Goal: Task Accomplishment & Management: Manage account settings

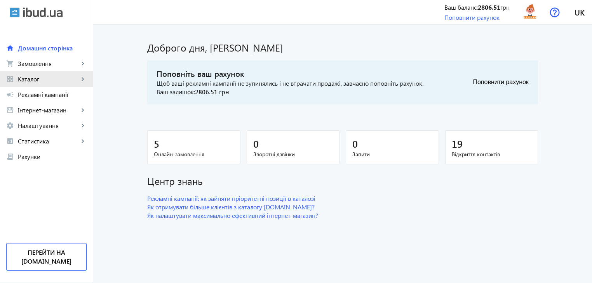
click at [50, 81] on span "Каталог" at bounding box center [48, 79] width 61 height 8
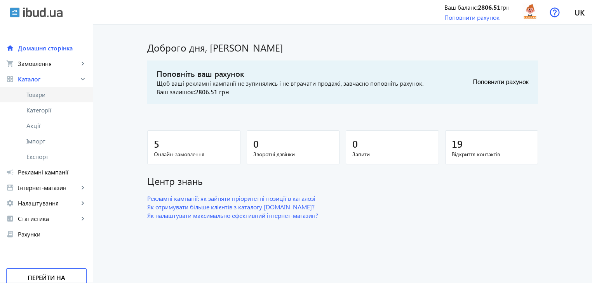
click at [46, 92] on span "Товари" at bounding box center [56, 95] width 60 height 8
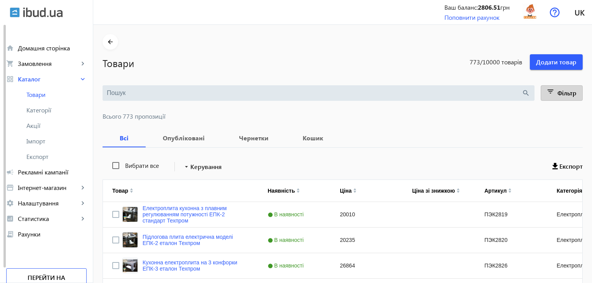
click at [567, 96] on span "Фільтр" at bounding box center [566, 93] width 19 height 8
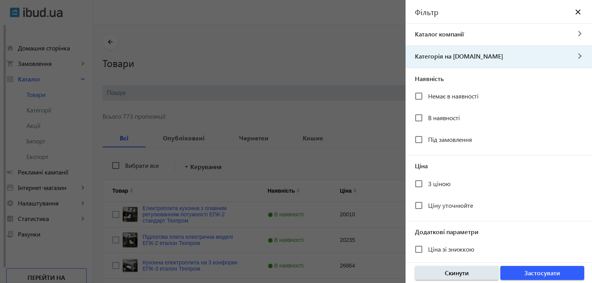
click at [570, 56] on mat-icon "navigate_next" at bounding box center [579, 56] width 19 height 8
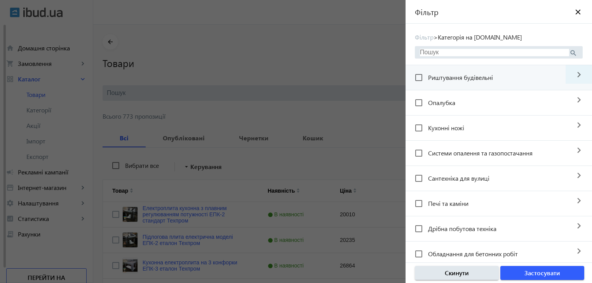
click at [581, 79] on mat-icon "navigate_next" at bounding box center [578, 74] width 26 height 19
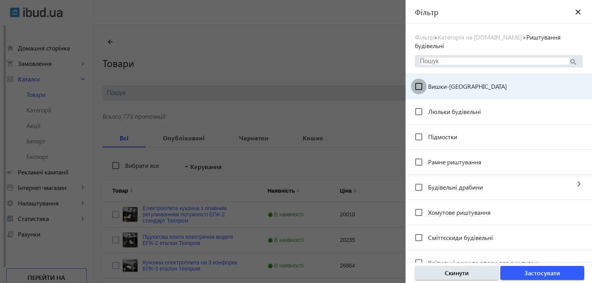
click at [417, 79] on input "Вишки-[GEOGRAPHIC_DATA]" at bounding box center [419, 87] width 16 height 16
checkbox input "true"
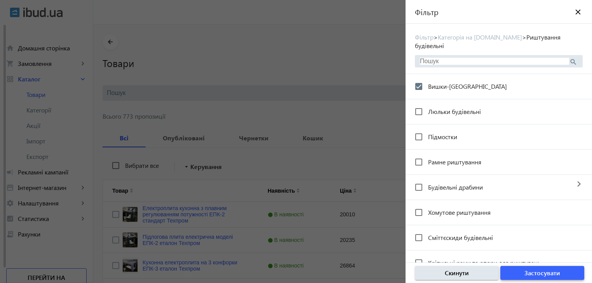
click at [550, 273] on span "Застосувати" at bounding box center [542, 273] width 36 height 9
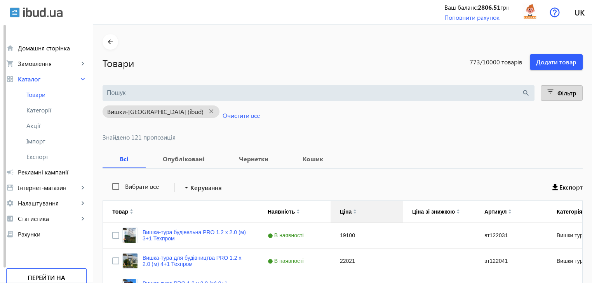
click at [353, 213] on img at bounding box center [354, 213] width 3 height 2
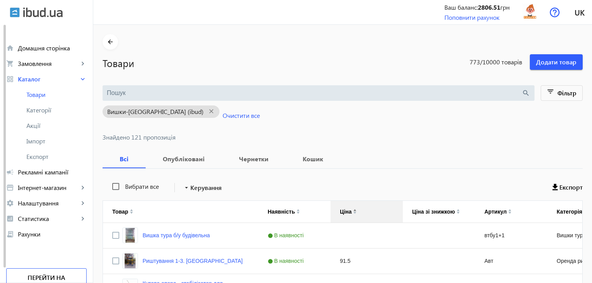
click at [353, 213] on img at bounding box center [354, 213] width 3 height 2
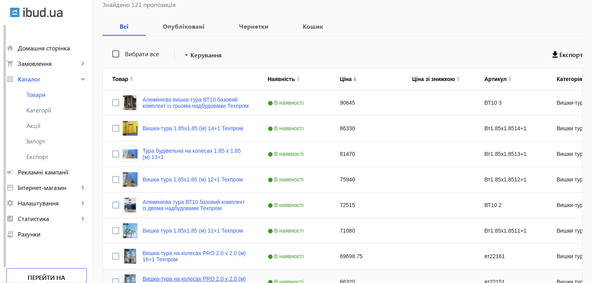
scroll to position [116, 0]
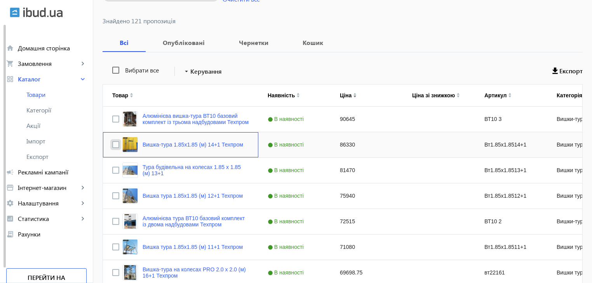
click at [112, 145] on input "Press Space to toggle row selection (unchecked)" at bounding box center [115, 144] width 7 height 7
checkbox input "true"
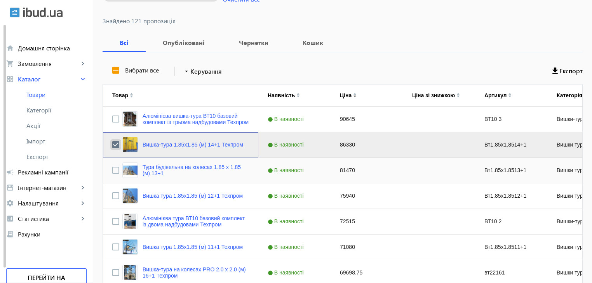
scroll to position [155, 0]
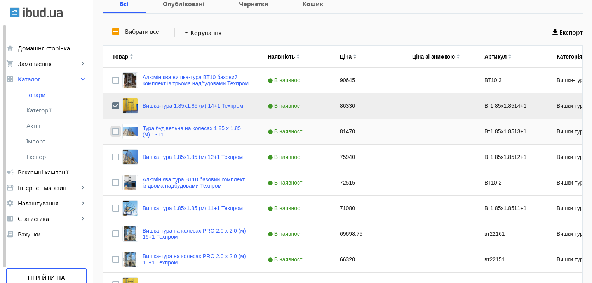
click at [112, 129] on input "Press Space to toggle row selection (unchecked)" at bounding box center [115, 131] width 7 height 7
checkbox input "true"
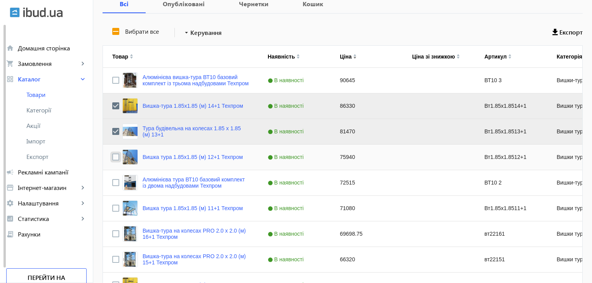
click at [112, 156] on input "Press Space to toggle row selection (unchecked)" at bounding box center [115, 157] width 7 height 7
checkbox input "true"
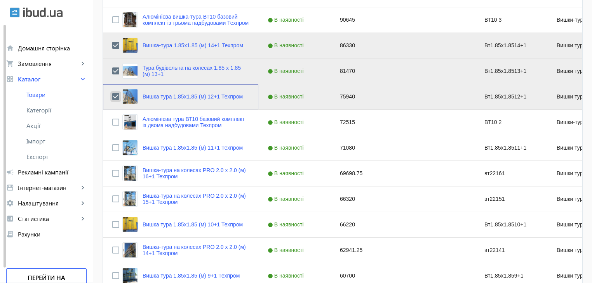
scroll to position [233, 0]
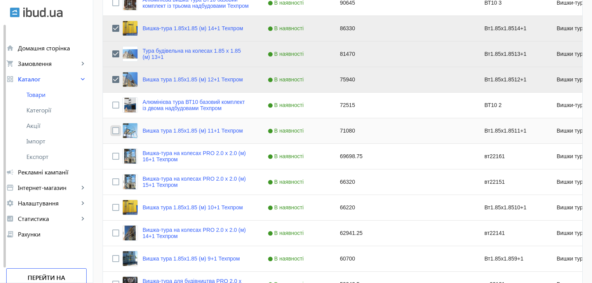
click at [112, 132] on input "Press Space to toggle row selection (unchecked)" at bounding box center [115, 130] width 7 height 7
checkbox input "true"
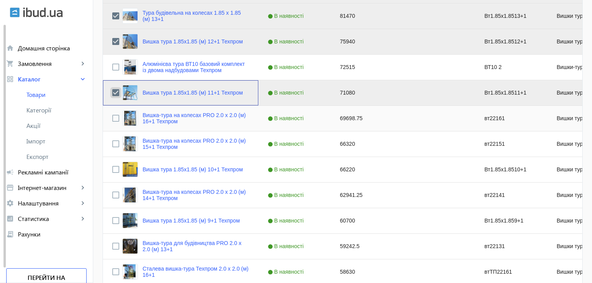
scroll to position [272, 0]
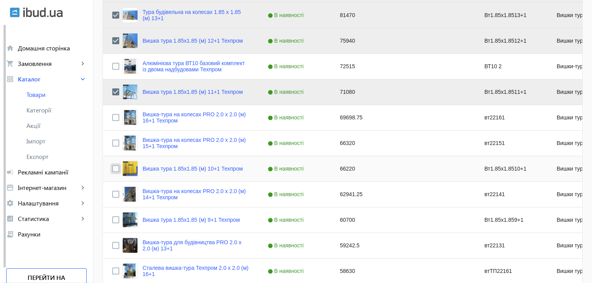
click at [112, 169] on input "Press Space to toggle row selection (unchecked)" at bounding box center [115, 168] width 7 height 7
checkbox input "true"
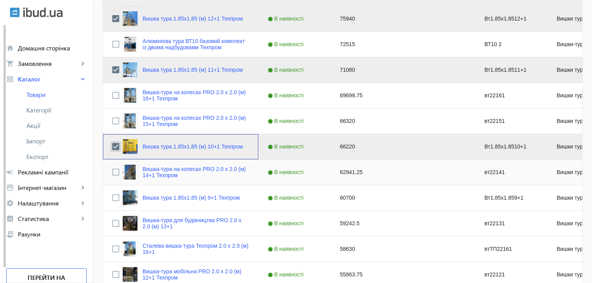
scroll to position [311, 0]
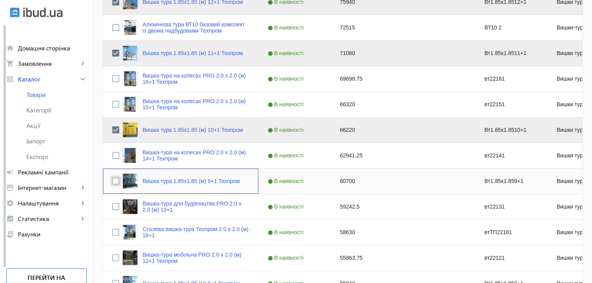
click at [113, 180] on input "Press Space to toggle row selection (unchecked)" at bounding box center [115, 181] width 7 height 7
checkbox input "true"
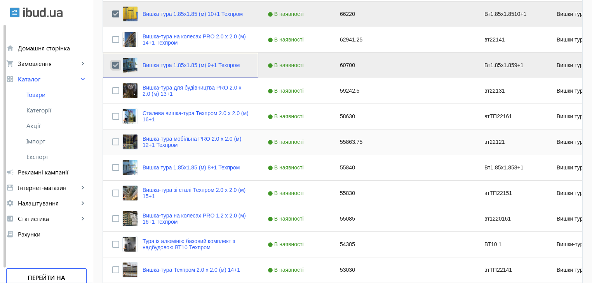
scroll to position [427, 0]
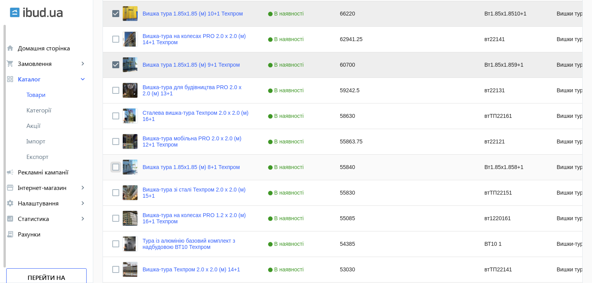
click at [112, 165] on input "Press Space to toggle row selection (unchecked)" at bounding box center [115, 167] width 7 height 7
checkbox input "true"
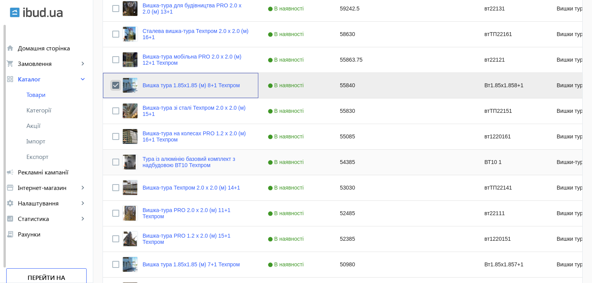
scroll to position [544, 0]
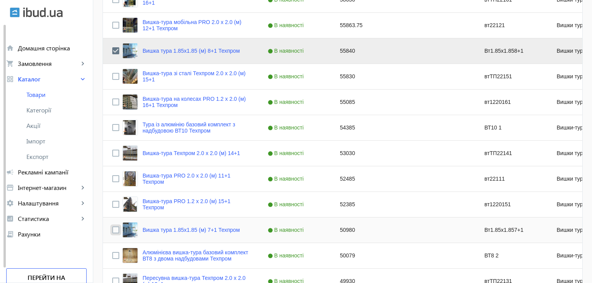
click at [112, 230] on input "Press Space to toggle row selection (unchecked)" at bounding box center [115, 230] width 7 height 7
checkbox input "true"
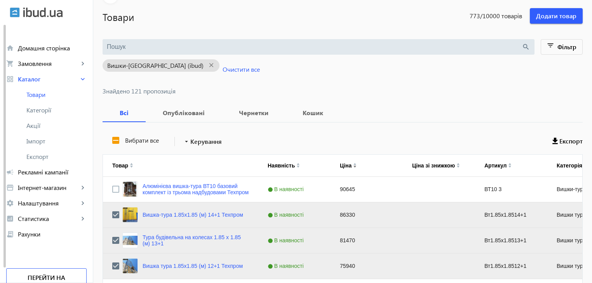
scroll to position [39, 0]
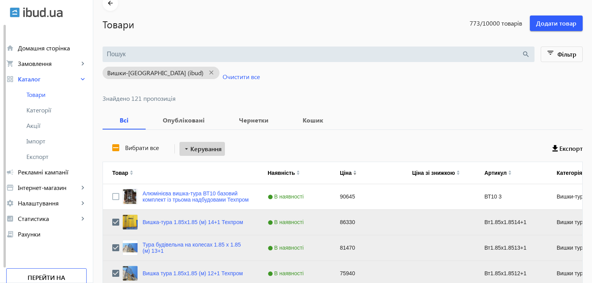
click at [193, 149] on span "Керування" at bounding box center [205, 148] width 31 height 9
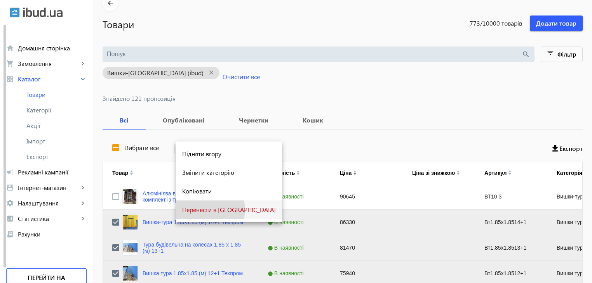
click at [205, 210] on span "Перенести в [GEOGRAPHIC_DATA]" at bounding box center [229, 210] width 94 height 6
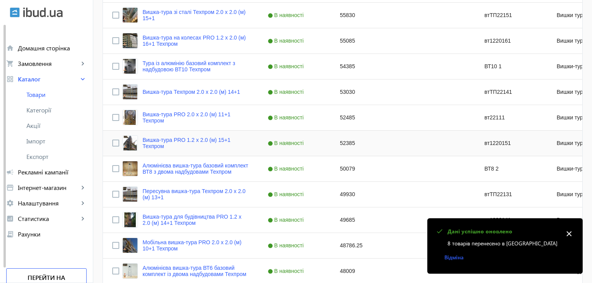
scroll to position [427, 0]
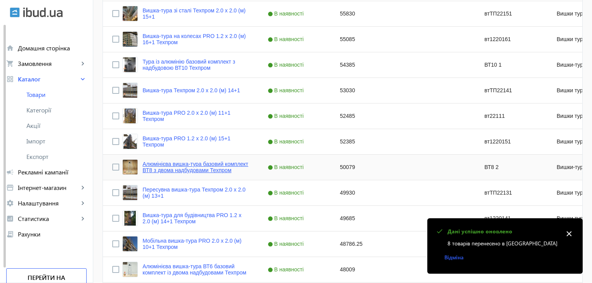
click at [160, 172] on link "Алюмінієва вишка-тура базовий комплект ВТ8 з двома надбудовами Техпром" at bounding box center [196, 167] width 106 height 12
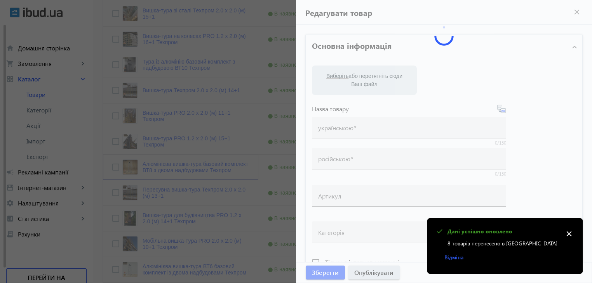
type input "Алюмінієва вишка-тура базовий комплект ВТ8 з двома надбудовами Техпром"
type input "Алюминиевая вышка-тура базовый комплект ВТ8 с двумя надстройками Техпром"
type input "ВТ8 2"
checkbox input "true"
type input "50079"
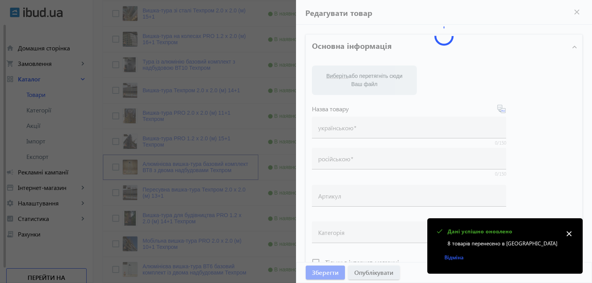
type input "Купити алюмінієву вишку-туру базовий комплект ВТ8 з двома надбудовами в [GEOGRA…"
type input "Купить алюминиевую вышку-туру базовый комплект ВТ8 с двумя надстройками в [GEOG…"
type textarea "Купити алюмінієву вишку-туру базовий комплект ВТ8 з двома надбудовами в [GEOGRA…"
type textarea "Купить алюминиевую вышку-туру базовый комплект ВТ8 с двумя надстройками в [GEOG…"
type input "Алюмінієва вишка-тура базовий комплект ВТ8 з двома надбудовами, вишка-тура буді…"
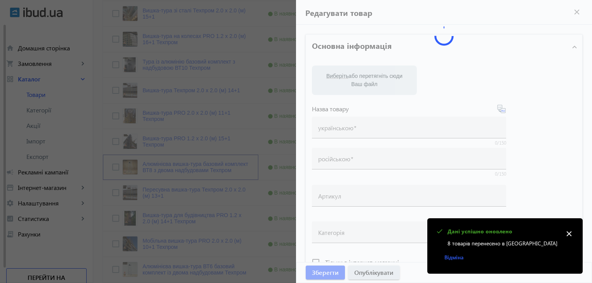
type input "Алюминиевая вышка-тура базовый комплект ВТ8 с двумя надстройками, вышка-тура ст…"
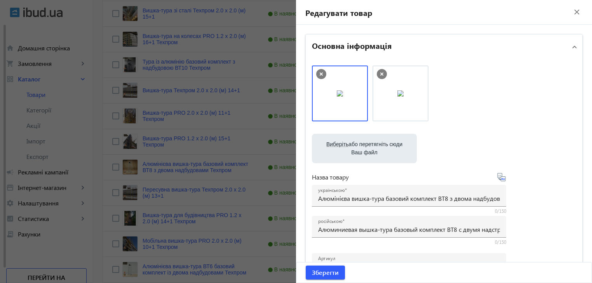
click at [380, 73] on icon at bounding box center [381, 74] width 3 height 3
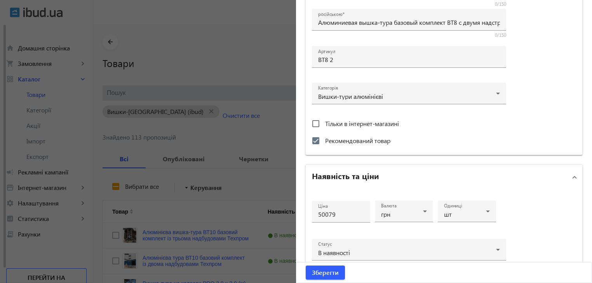
scroll to position [13, 0]
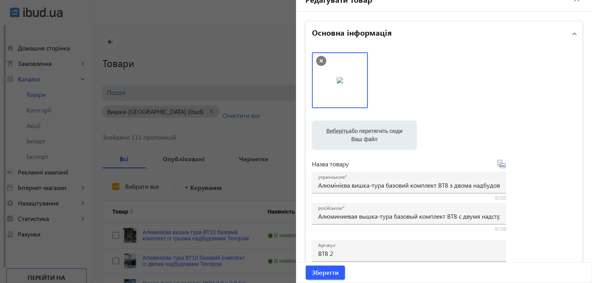
click at [317, 60] on icon at bounding box center [321, 61] width 10 height 10
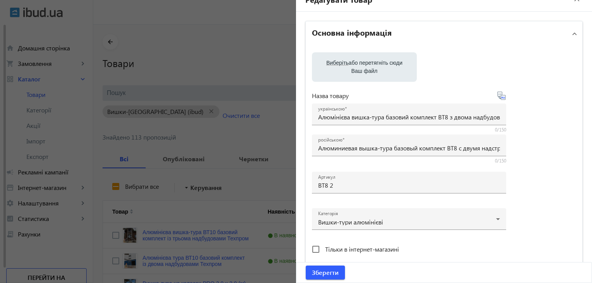
click at [339, 64] on span "Виберіть" at bounding box center [337, 63] width 22 height 6
click at [339, 64] on input "Виберіть або перетягніть сюди Ваш файл" at bounding box center [364, 67] width 92 height 9
type input "C:\fakepath\вт8ал2+1Еко.png"
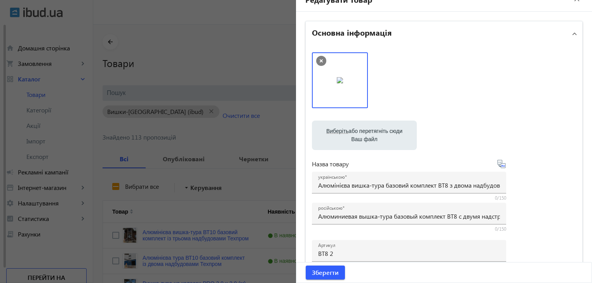
click at [339, 131] on span "Виберіть" at bounding box center [337, 131] width 22 height 6
click at [339, 132] on input "Виберіть або перетягніть сюди Ваш файл" at bounding box center [364, 136] width 92 height 9
type input "C:\fakepath\5м алюминиевая вышка (3).jpg"
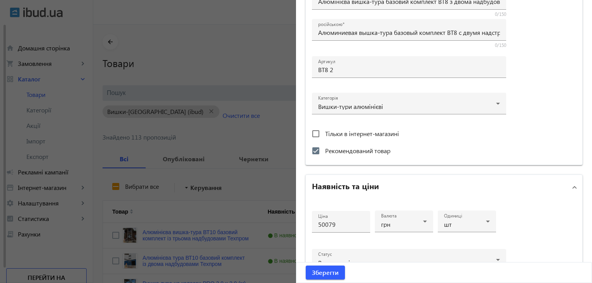
scroll to position [207, 0]
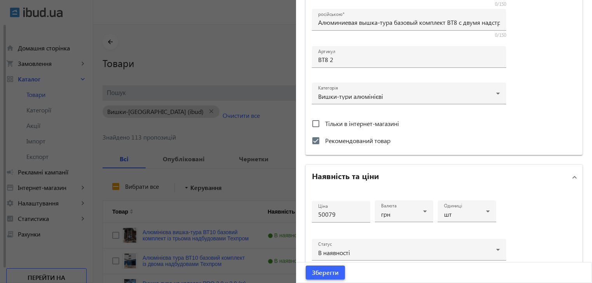
click at [336, 271] on span "submit" at bounding box center [325, 273] width 39 height 19
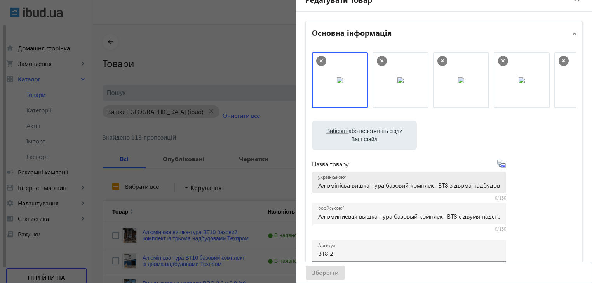
scroll to position [0, 0]
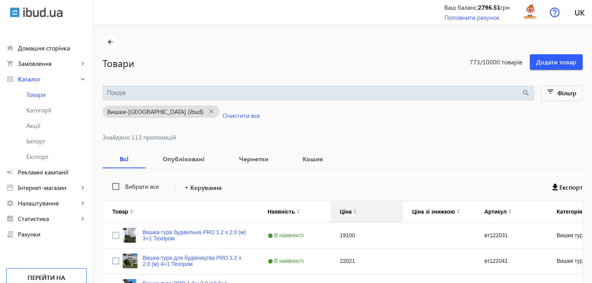
click at [353, 212] on img at bounding box center [354, 213] width 3 height 2
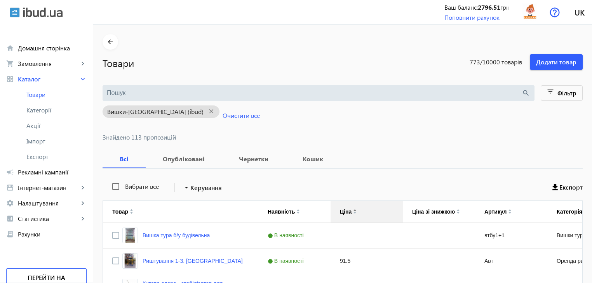
click at [353, 212] on img at bounding box center [354, 213] width 3 height 2
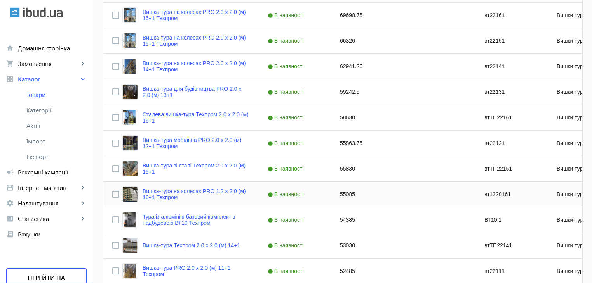
scroll to position [388, 0]
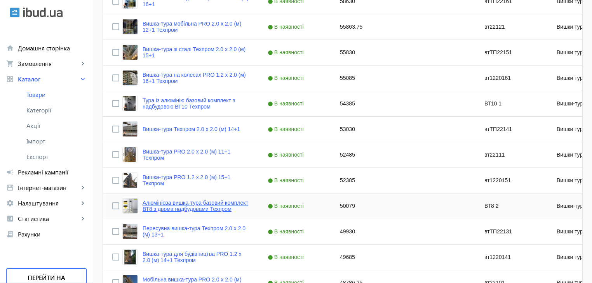
click at [212, 209] on link "Алюмінієва вишка-тура базовий комплект ВТ8 з двома надбудовами Техпром" at bounding box center [196, 206] width 106 height 12
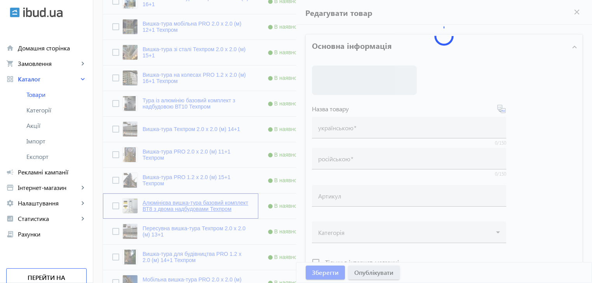
type input "Алюмінієва вишка-тура базовий комплект ВТ8 з двома надбудовами Техпром"
type input "Алюминиевая вышка-тура базовый комплект ВТ8 с двумя надстройками Техпром"
type input "ВТ8 2"
checkbox input "true"
type input "50079"
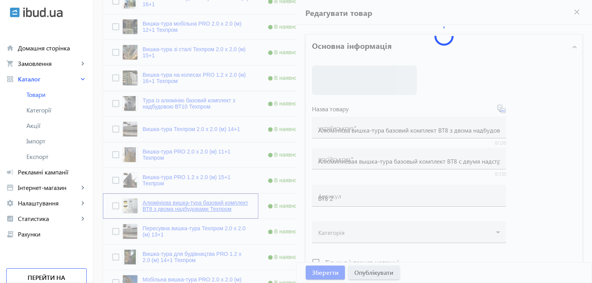
type input "Купити алюмінієву вишку-туру базовий комплект ВТ8 з двома надбудовами в [GEOGRA…"
type input "Купить алюминиевую вышку-туру базовый комплект ВТ8 с двумя надстройками в [GEOG…"
type textarea "Купити алюмінієву вишку-туру базовий комплект ВТ8 з двома надбудовами в [GEOGRA…"
type textarea "Купить алюминиевую вышку-туру базовый комплект ВТ8 с двумя надстройками в [GEOG…"
type input "Алюмінієва вишка-тура базовий комплект ВТ8 з двома надбудовами, вишка-тура буді…"
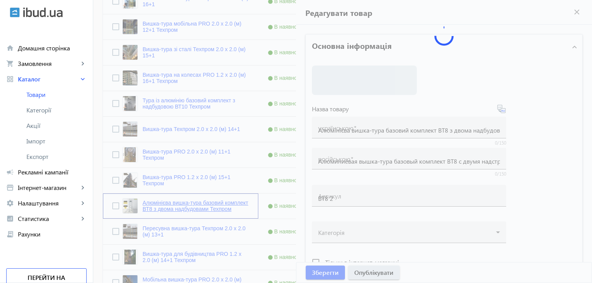
type input "Алюминиевая вышка-тура базовый комплект ВТ8 с двумя надстройками, вышка-тура ст…"
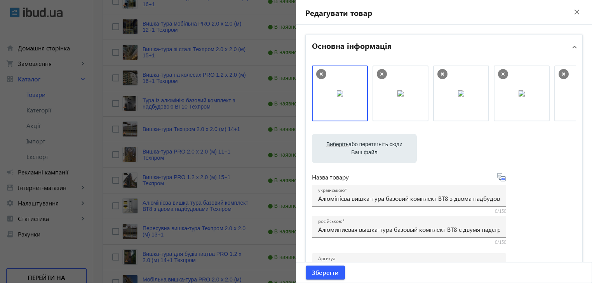
click at [320, 73] on icon at bounding box center [321, 74] width 3 height 3
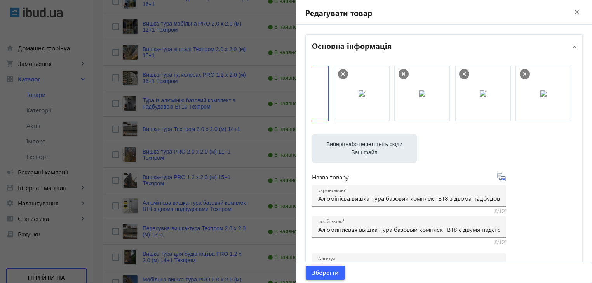
click at [334, 274] on span "Зберегти" at bounding box center [325, 273] width 27 height 9
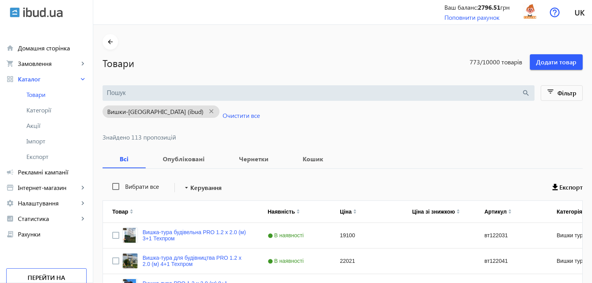
click at [277, 219] on div "Наявність" at bounding box center [295, 212] width 54 height 22
